Goal: Task Accomplishment & Management: Manage account settings

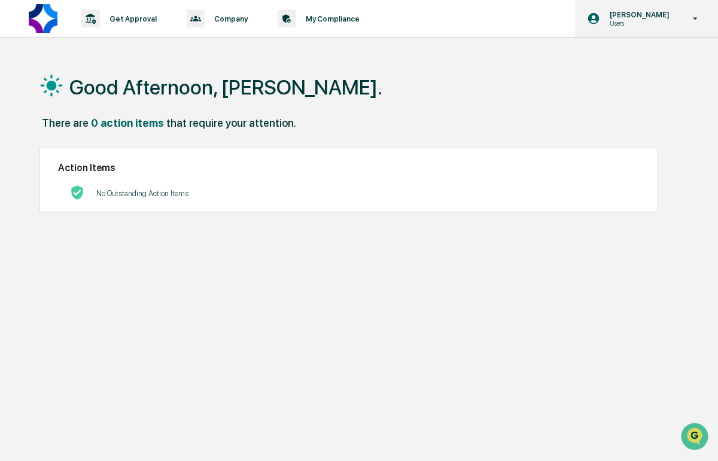
click at [638, 25] on p "Users" at bounding box center [637, 23] width 75 height 8
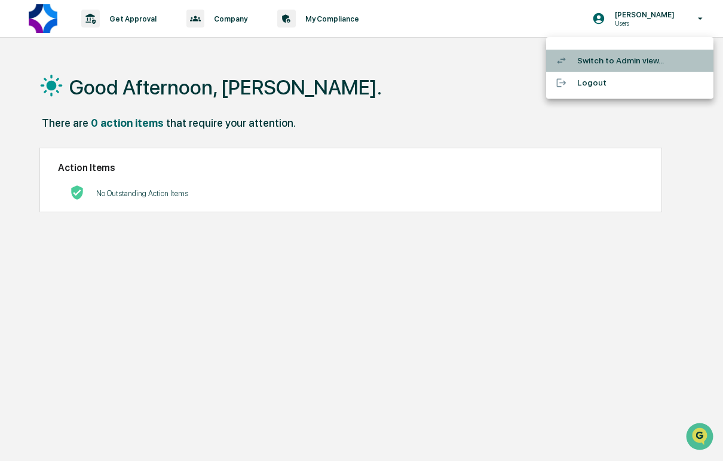
click at [609, 58] on li "Switch to Admin view..." at bounding box center [630, 61] width 167 height 22
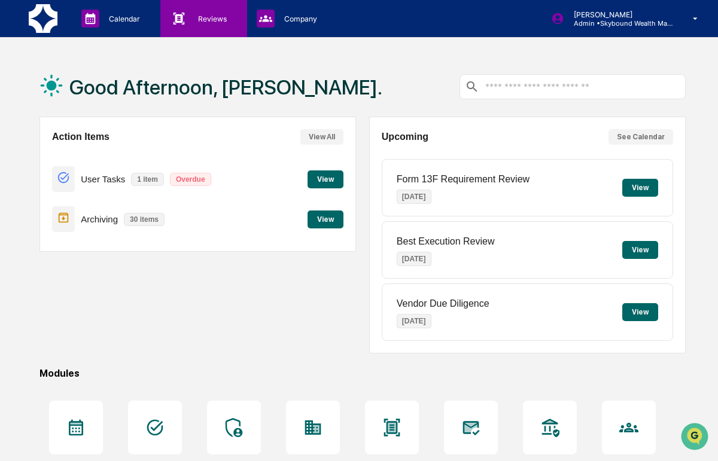
click at [202, 23] on div "Reviews Approval Management" at bounding box center [202, 19] width 74 height 18
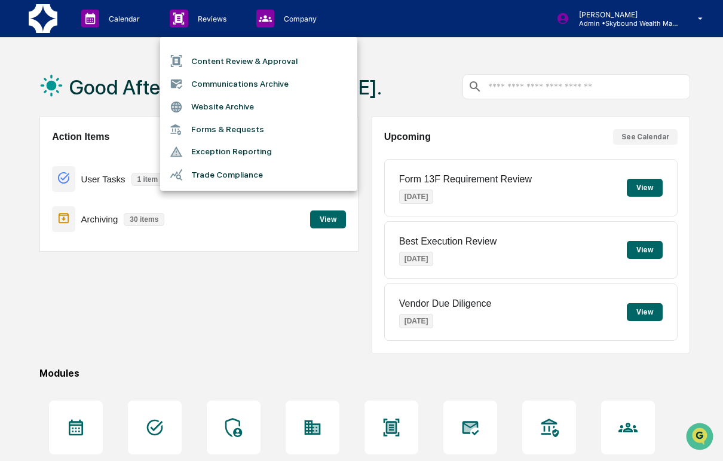
click at [230, 62] on li "Content Review & Approval" at bounding box center [258, 61] width 197 height 23
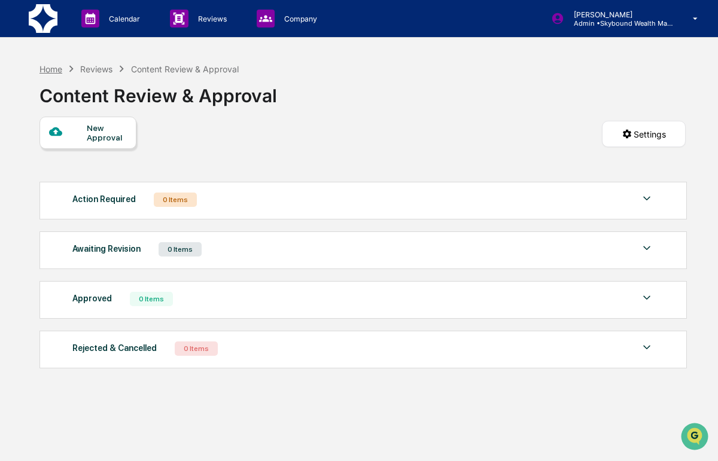
click at [57, 65] on div "Home" at bounding box center [50, 69] width 23 height 10
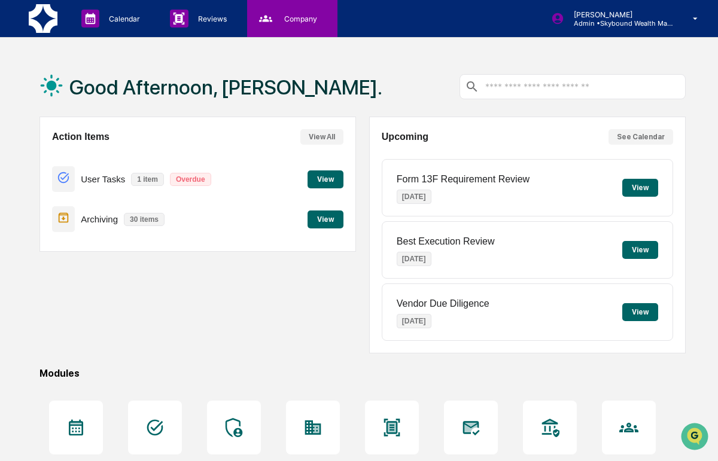
click at [294, 24] on div "Company People, Data, Settings" at bounding box center [291, 19] width 78 height 18
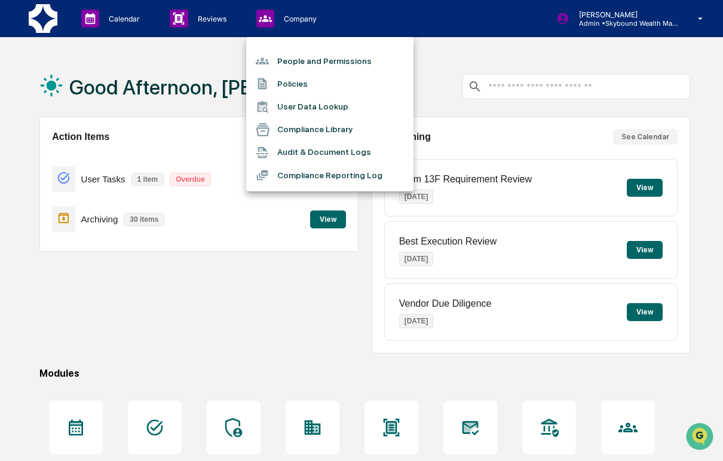
click at [584, 35] on div at bounding box center [361, 230] width 723 height 461
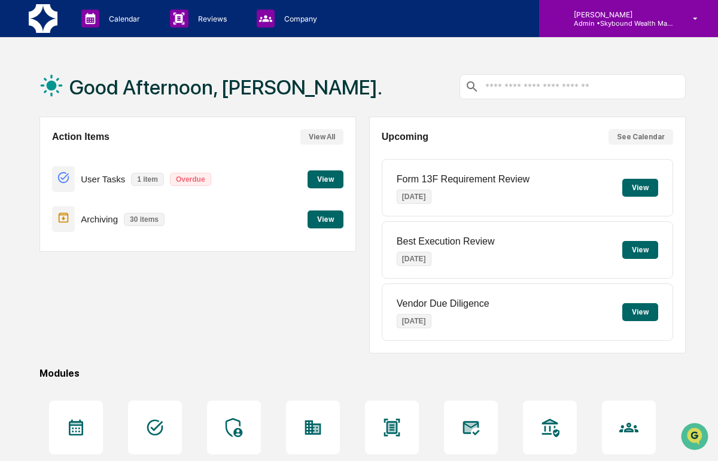
click at [652, 21] on p "Admin • Skybound Wealth Management" at bounding box center [619, 23] width 111 height 8
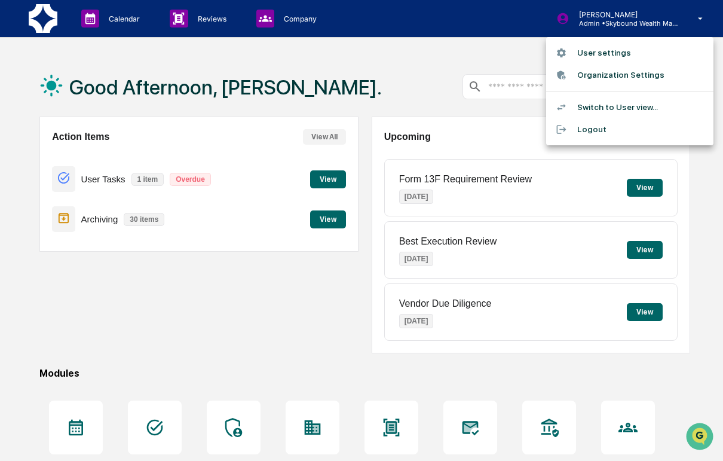
click at [602, 103] on li "Switch to User view..." at bounding box center [630, 107] width 167 height 22
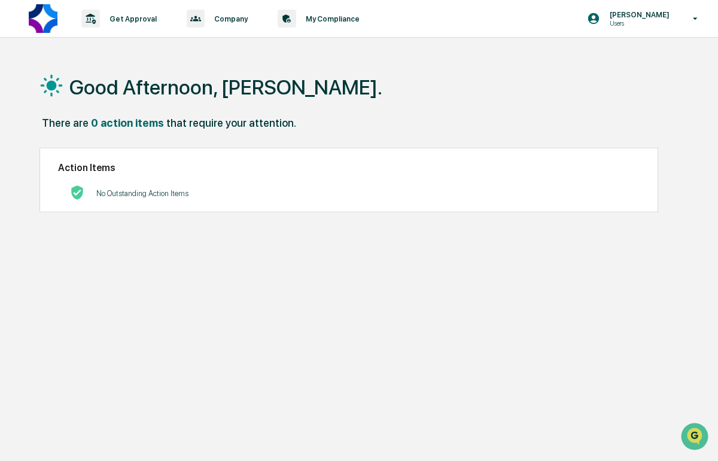
click at [93, 258] on div "Good Afternoon, [PERSON_NAME]. There are 0 action items that require your atten…" at bounding box center [363, 287] width 682 height 461
click at [222, 22] on p "Company" at bounding box center [228, 18] width 49 height 9
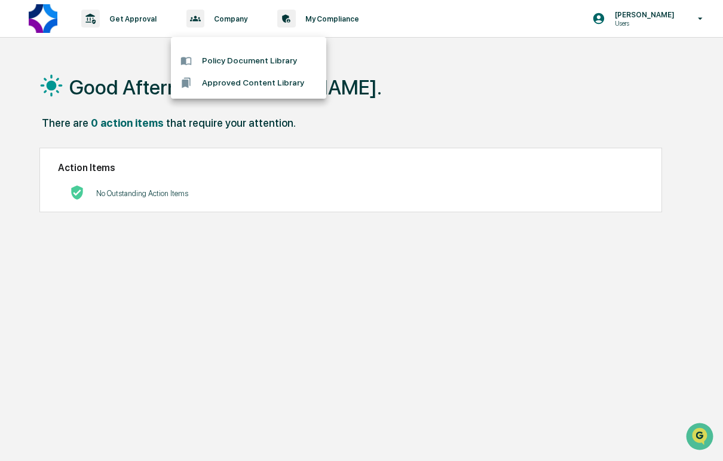
click at [328, 22] on div at bounding box center [361, 230] width 723 height 461
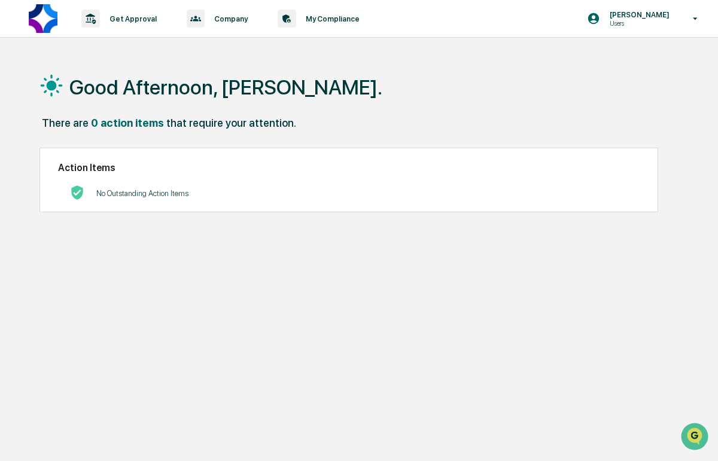
drag, startPoint x: 637, startPoint y: 16, endPoint x: 624, endPoint y: 25, distance: 15.4
click at [637, 15] on p "[PERSON_NAME]" at bounding box center [637, 14] width 75 height 9
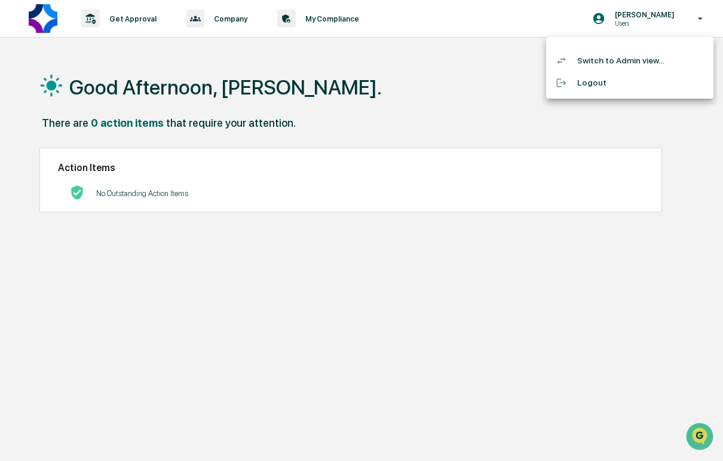
click at [619, 60] on li "Switch to Admin view..." at bounding box center [630, 61] width 167 height 22
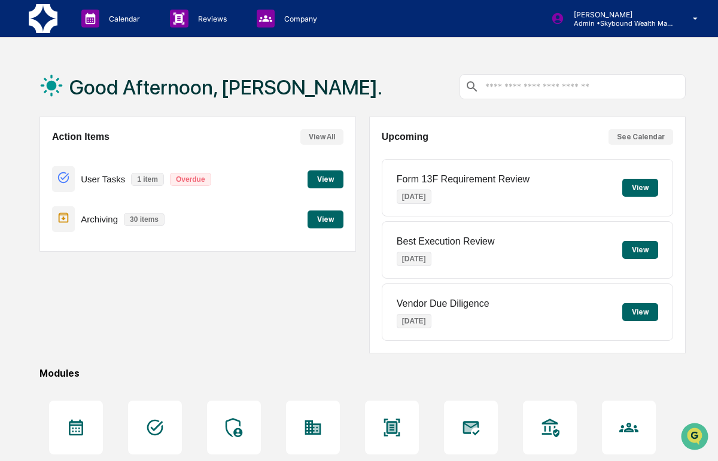
drag, startPoint x: 151, startPoint y: 286, endPoint x: 187, endPoint y: 268, distance: 40.1
click at [152, 286] on div "Action Items View All User Tasks 1 item Overdue View Archiving 30 items View" at bounding box center [197, 235] width 316 height 237
click at [62, 77] on icon at bounding box center [51, 86] width 24 height 24
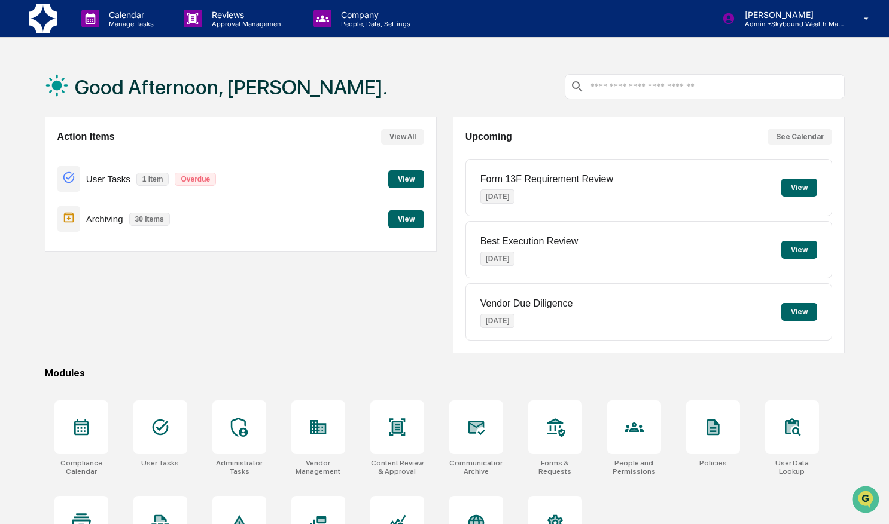
click at [416, 227] on button "View" at bounding box center [406, 219] width 36 height 18
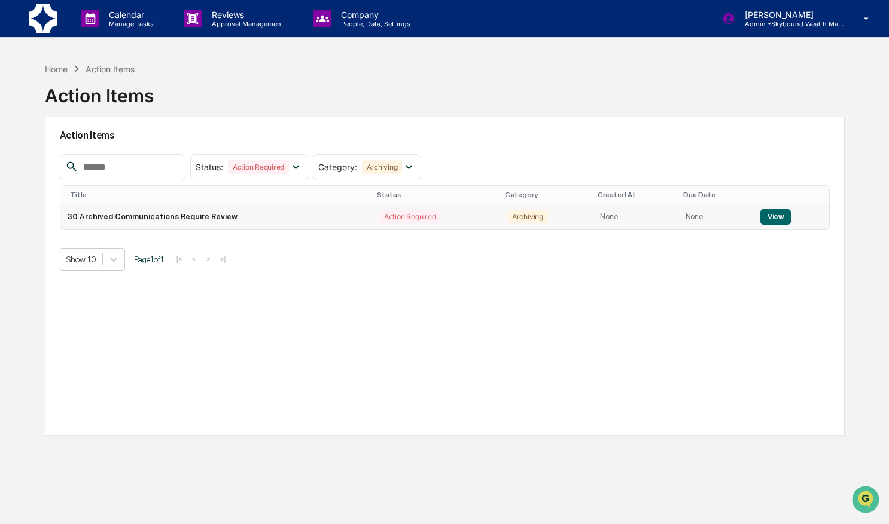
click at [717, 212] on button "View" at bounding box center [775, 217] width 30 height 16
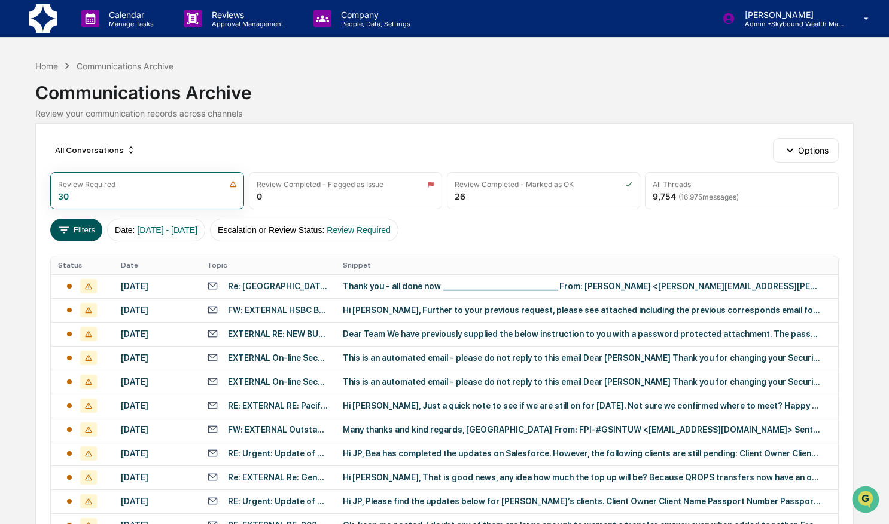
click at [94, 230] on button "Filters" at bounding box center [76, 230] width 52 height 23
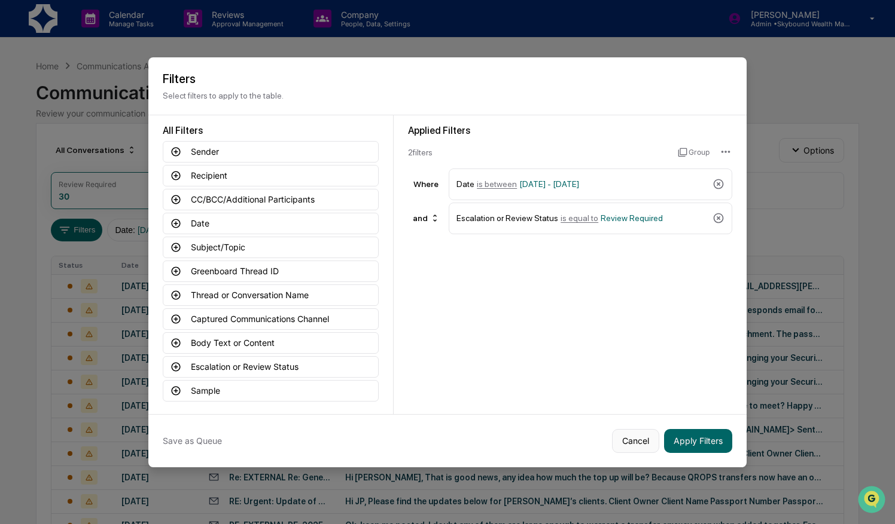
click at [625, 435] on button "Cancel" at bounding box center [635, 441] width 47 height 24
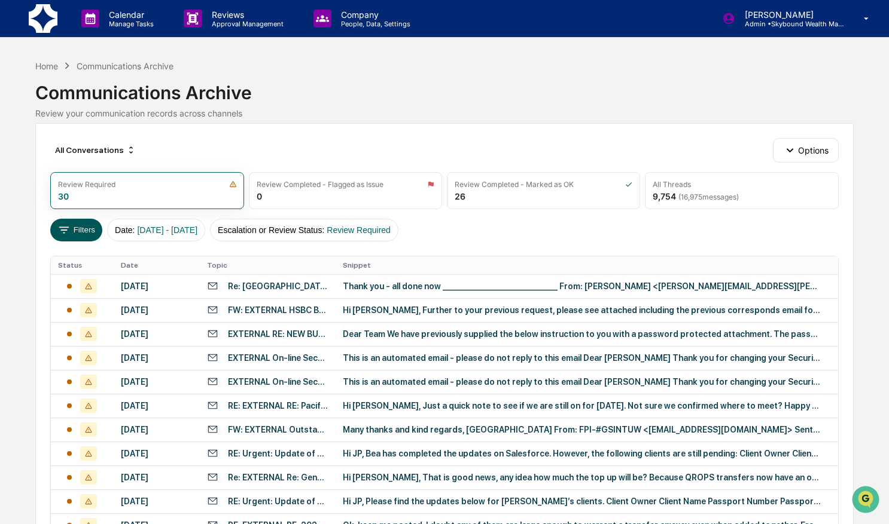
click at [78, 225] on button "Filters" at bounding box center [76, 230] width 52 height 23
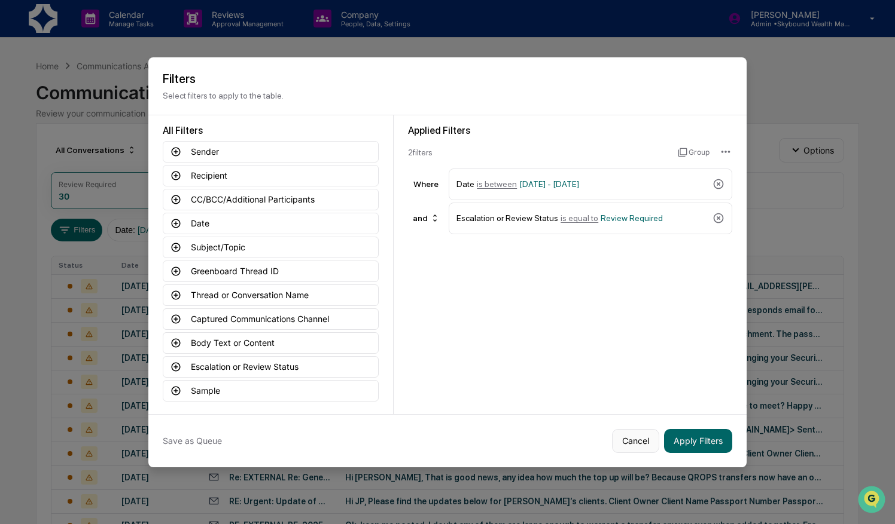
click at [637, 450] on button "Cancel" at bounding box center [635, 441] width 47 height 24
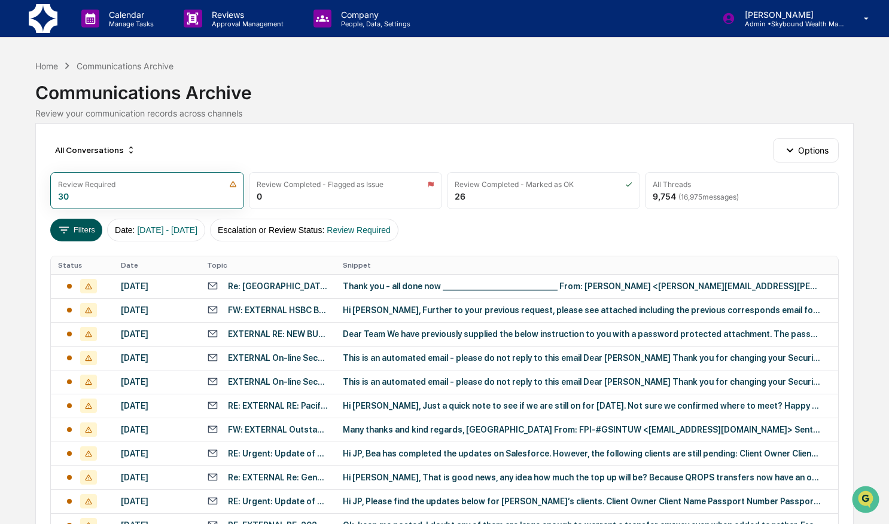
click at [72, 230] on button "Filters" at bounding box center [76, 230] width 52 height 23
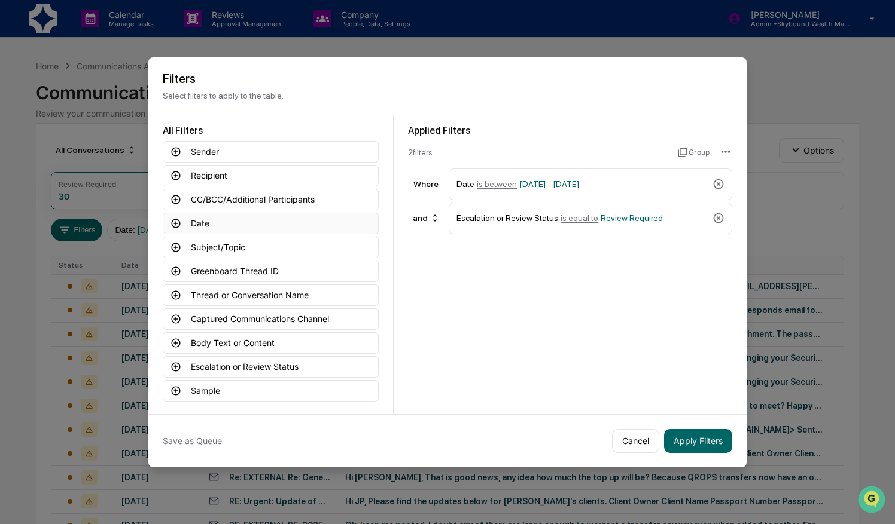
click at [185, 227] on button "Date" at bounding box center [271, 224] width 216 height 22
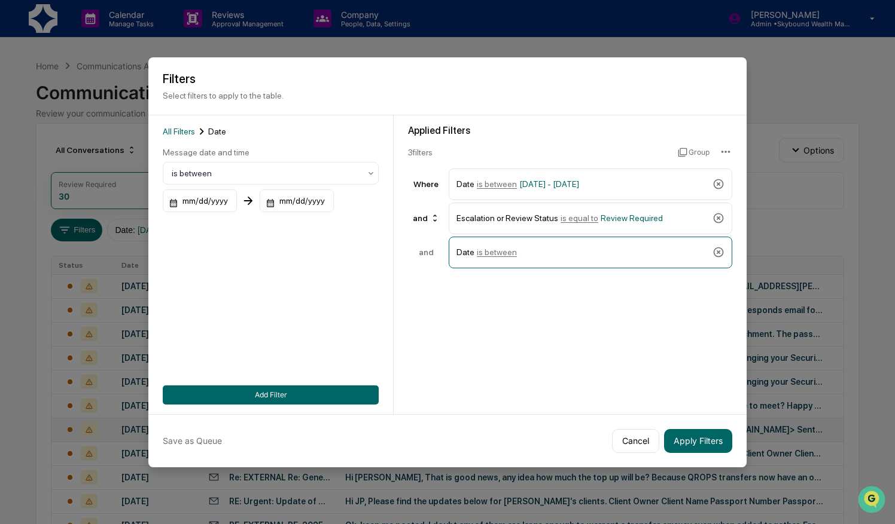
click at [636, 433] on button "Cancel" at bounding box center [635, 441] width 47 height 24
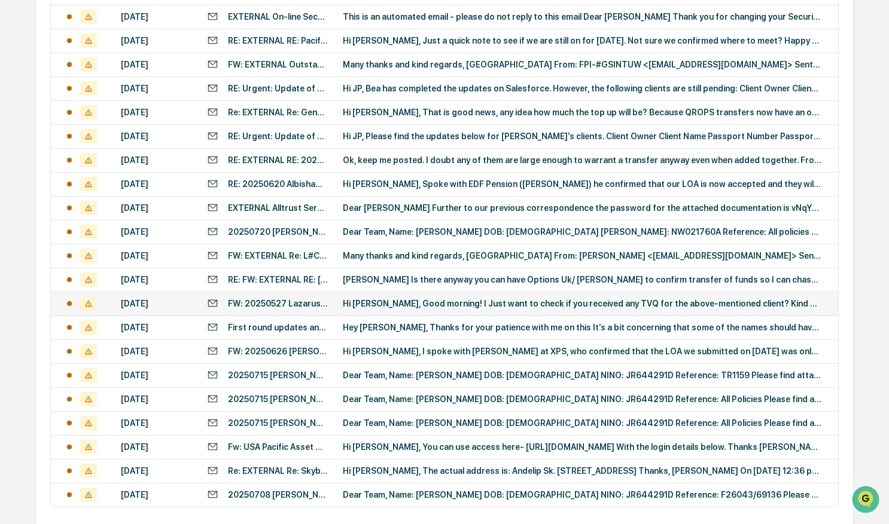
scroll to position [414, 0]
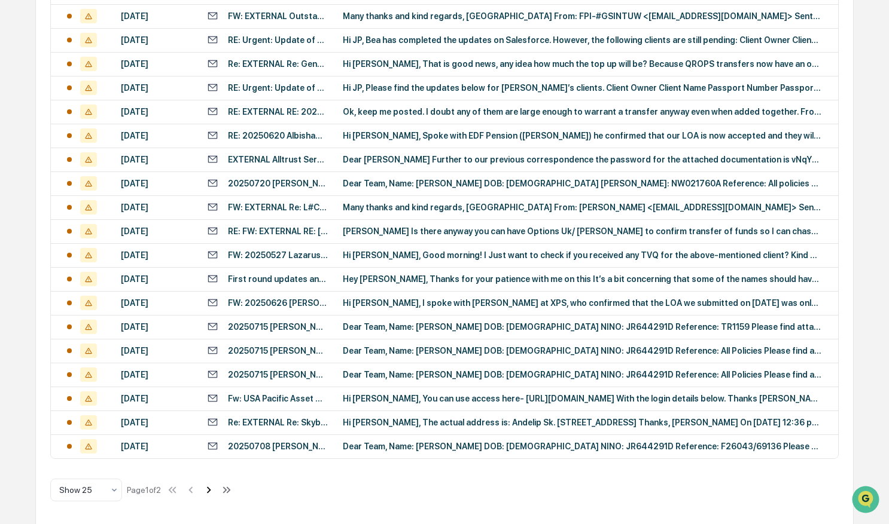
click at [210, 460] on icon at bounding box center [208, 490] width 13 height 13
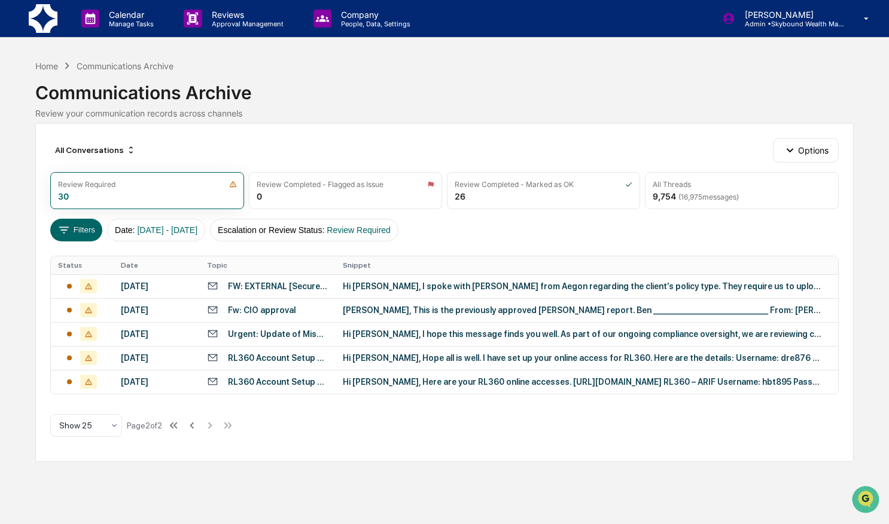
scroll to position [0, 0]
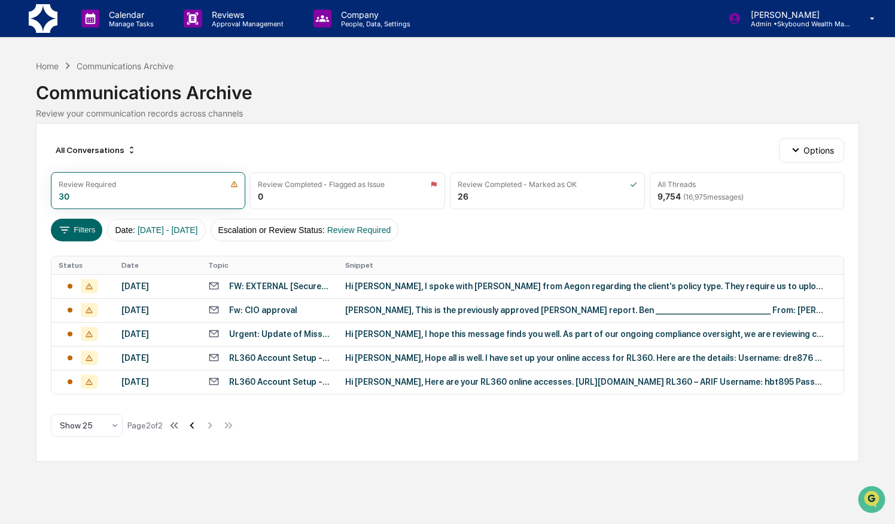
click at [197, 423] on icon at bounding box center [191, 425] width 13 height 13
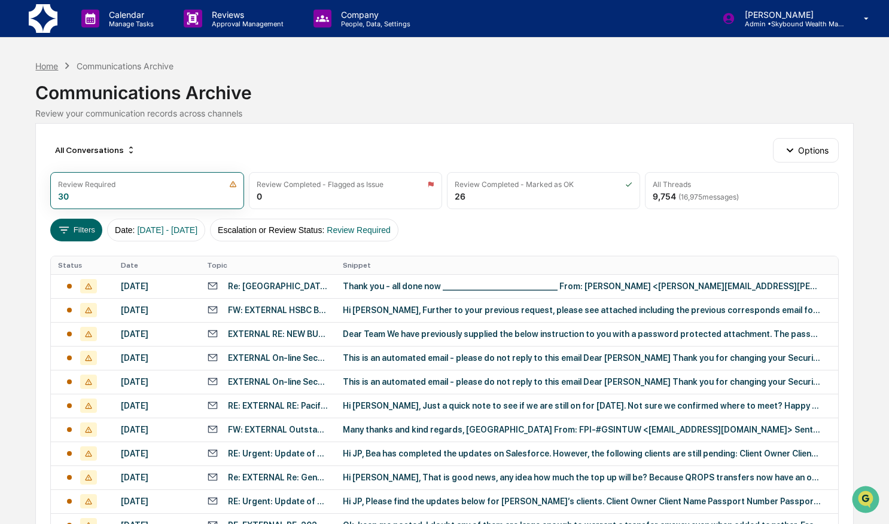
click at [48, 65] on div "Home" at bounding box center [46, 66] width 23 height 10
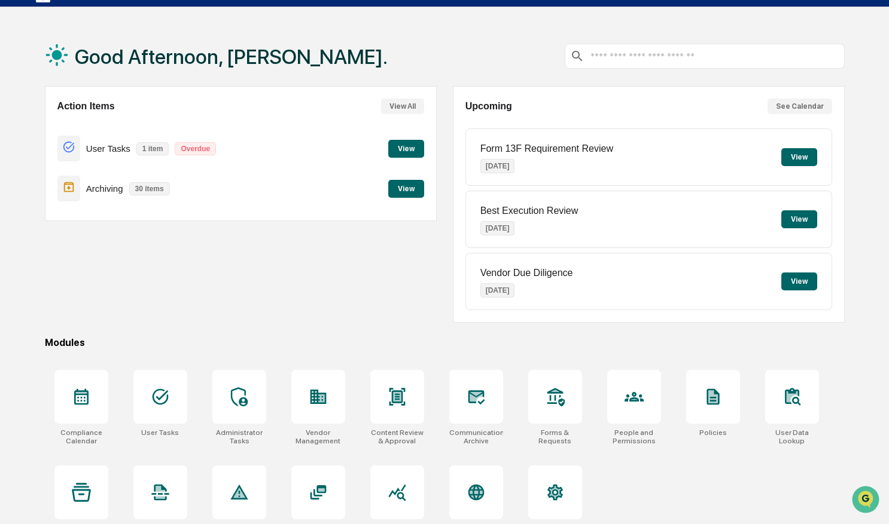
scroll to position [56, 0]
